Goal: Find specific page/section

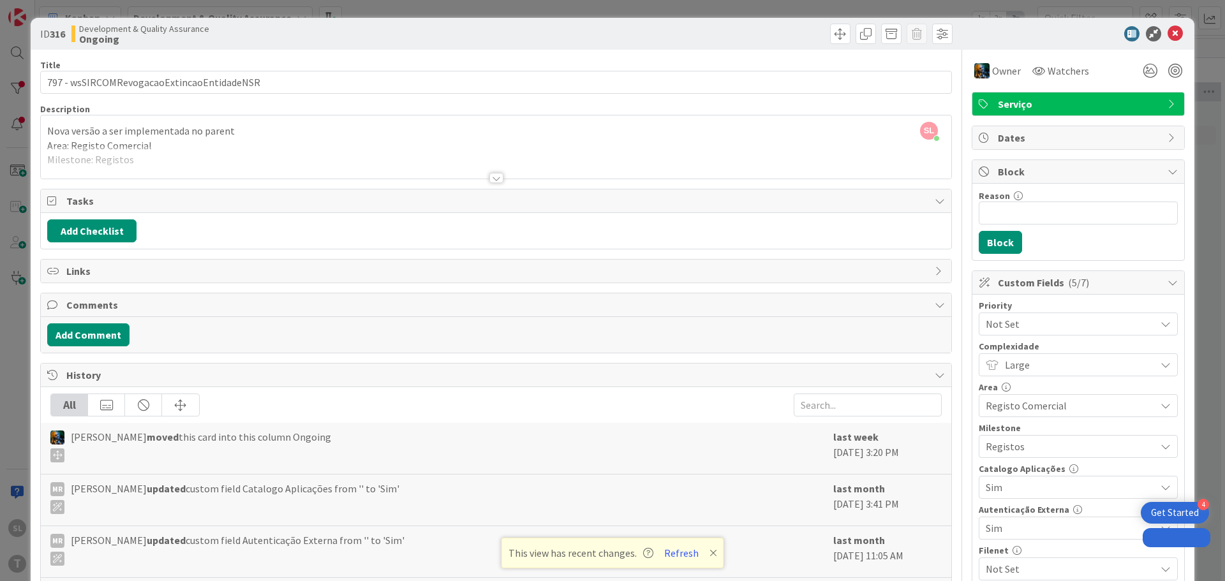
click at [0, 147] on div "ID 316 Development & Quality Assurance Ongoing Title 42 / 128 797 - wsSIRCOMRev…" at bounding box center [612, 290] width 1225 height 581
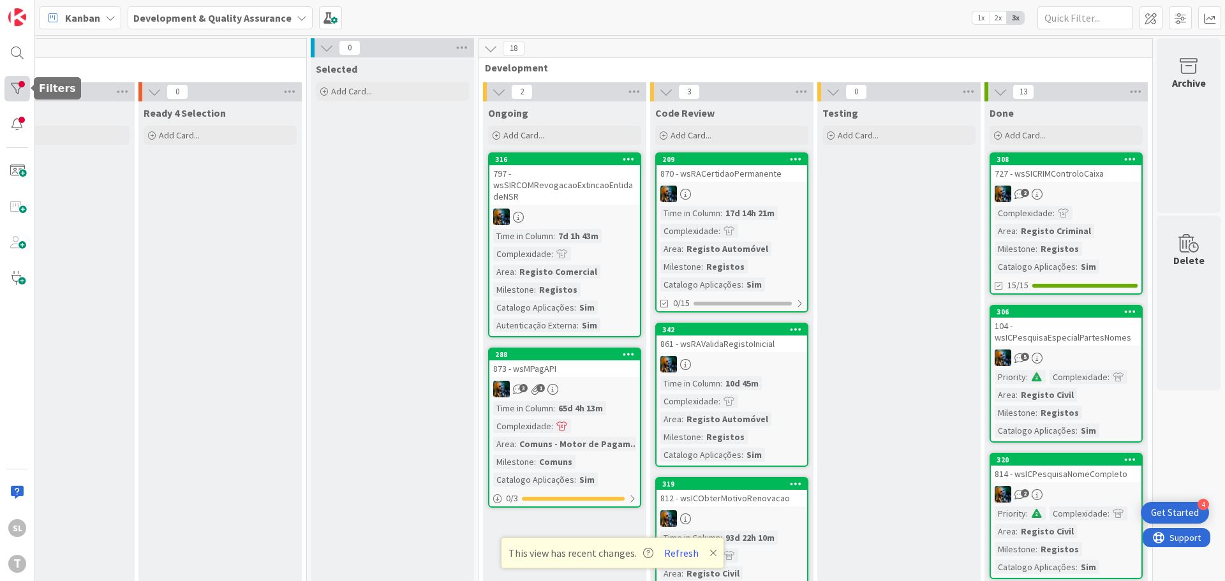
click at [23, 93] on div at bounding box center [17, 89] width 26 height 26
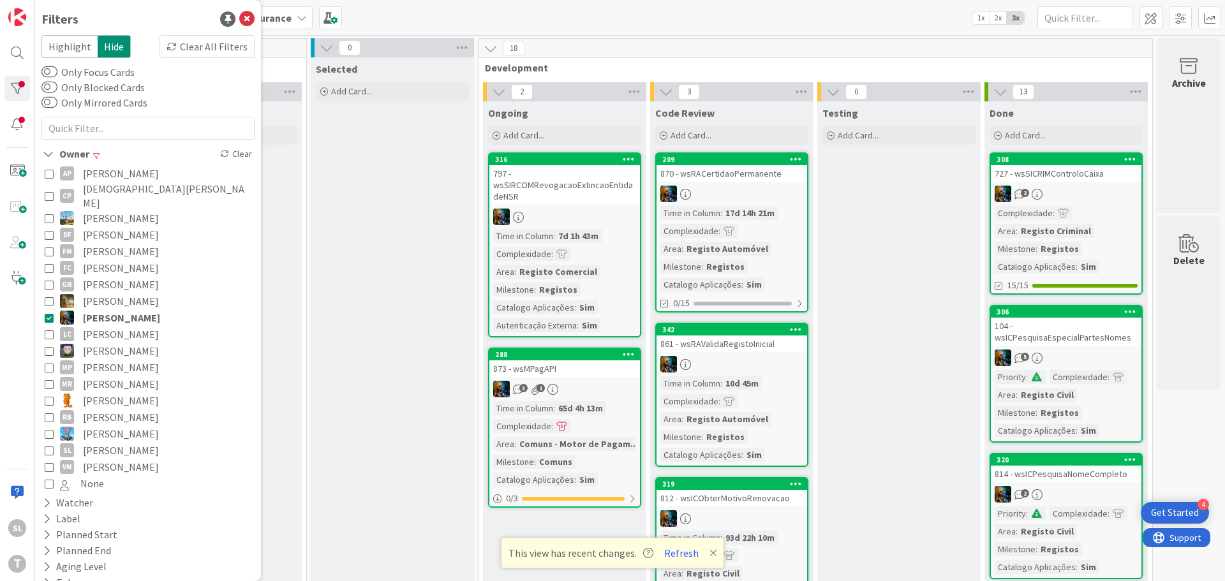
click at [85, 309] on span "[PERSON_NAME]" at bounding box center [121, 317] width 77 height 17
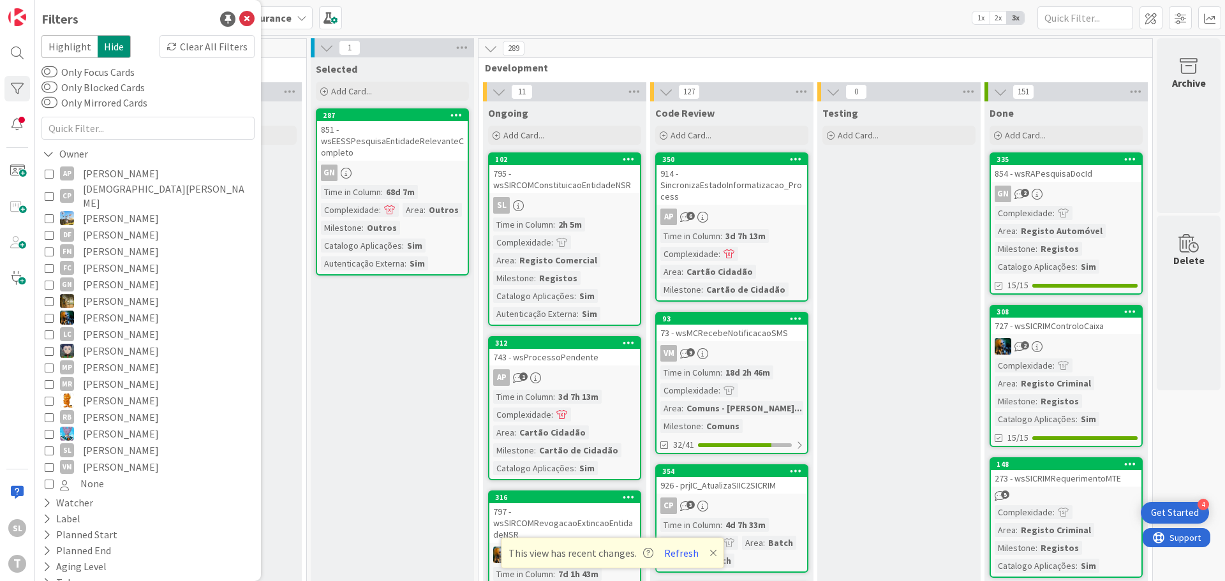
click at [91, 442] on span "[PERSON_NAME]" at bounding box center [121, 450] width 76 height 17
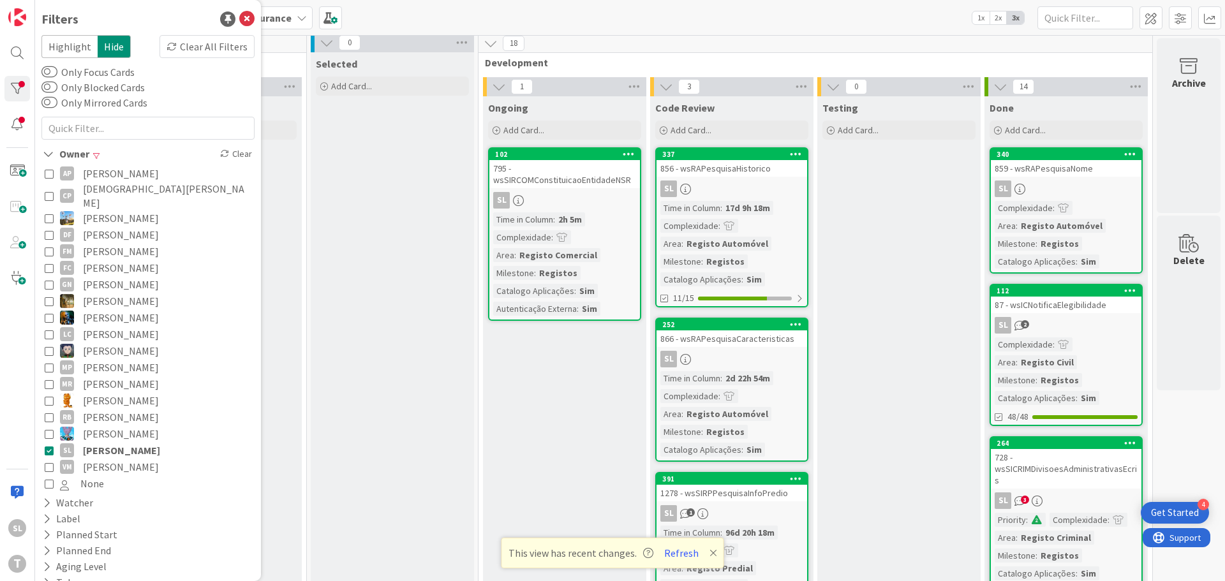
scroll to position [0, 250]
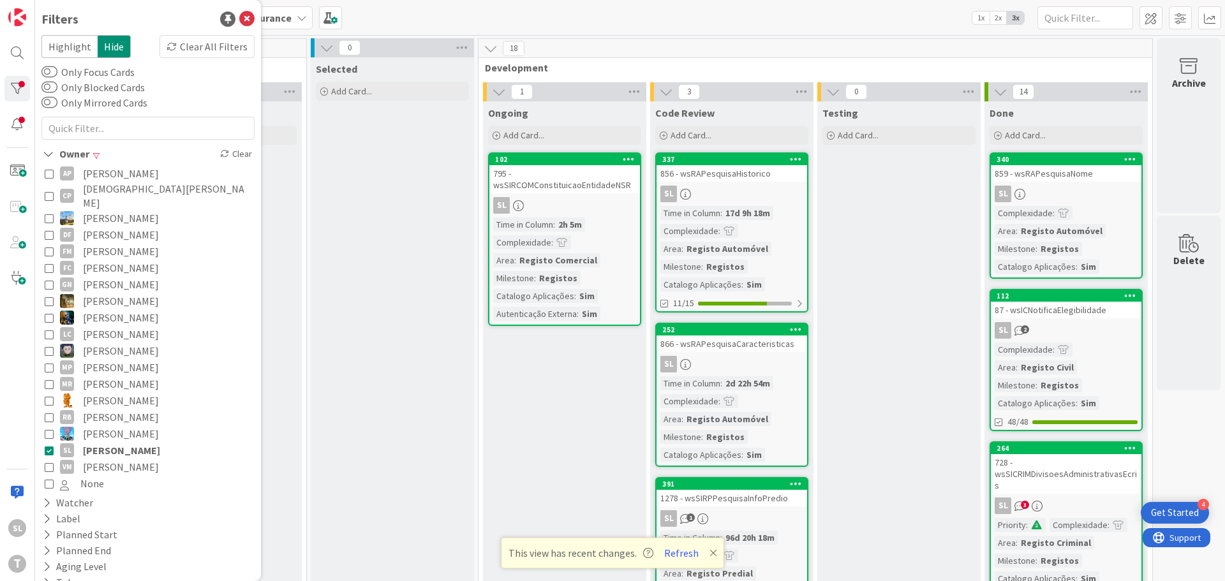
click at [537, 177] on div "795 - wsSIRCOMConstituicaoEntidadeNSR" at bounding box center [564, 179] width 151 height 28
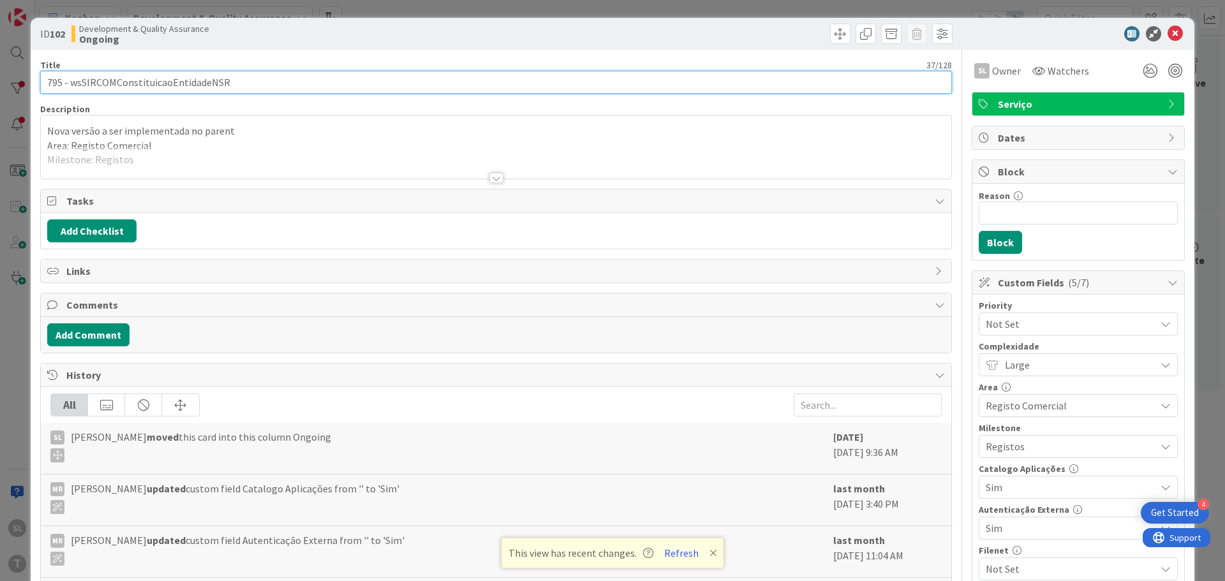
click at [156, 87] on input "795 - wsSIRCOMConstituicaoEntidadeNSR" at bounding box center [496, 82] width 912 height 23
